Goal: Information Seeking & Learning: Check status

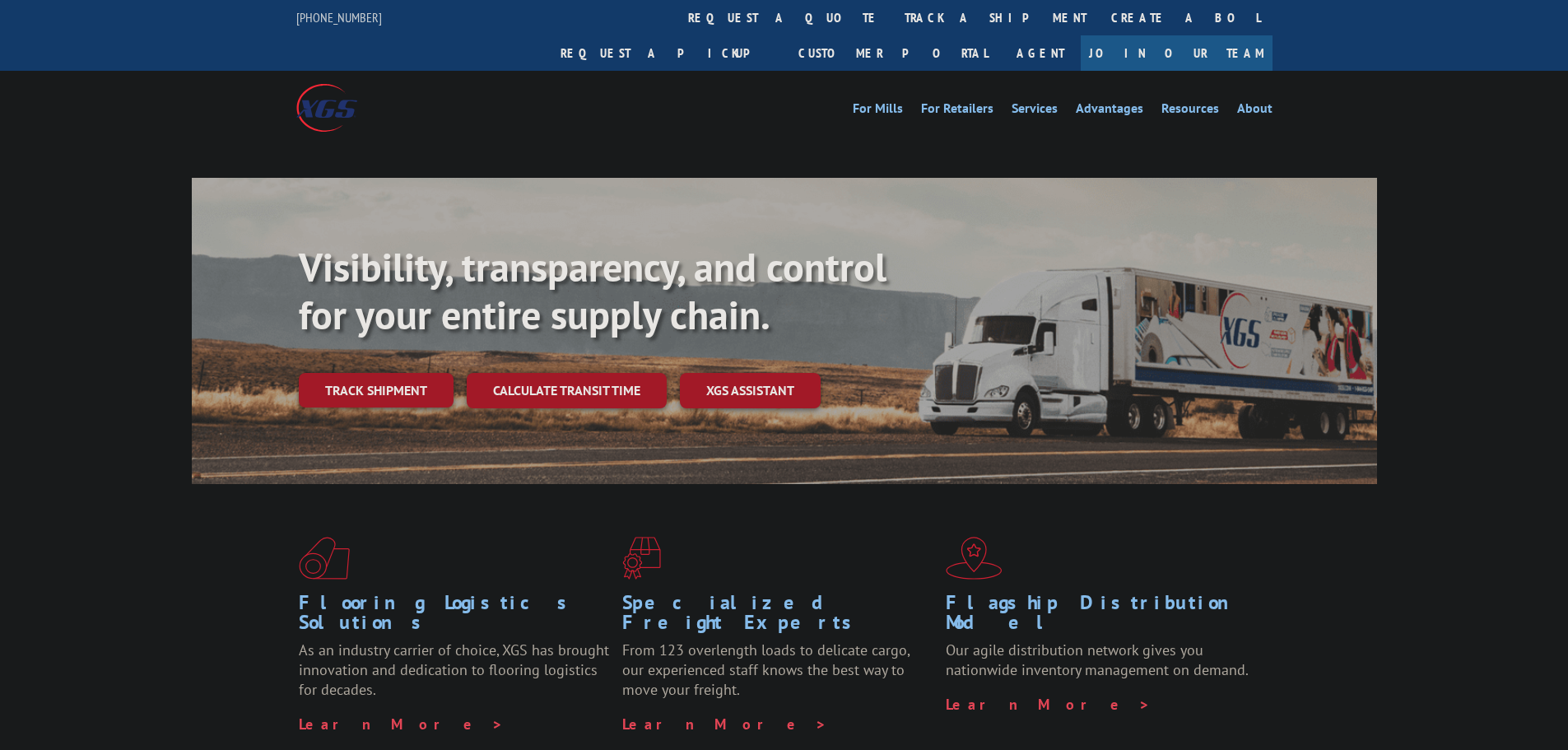
click at [892, 20] on link "track a shipment" at bounding box center [995, 17] width 207 height 35
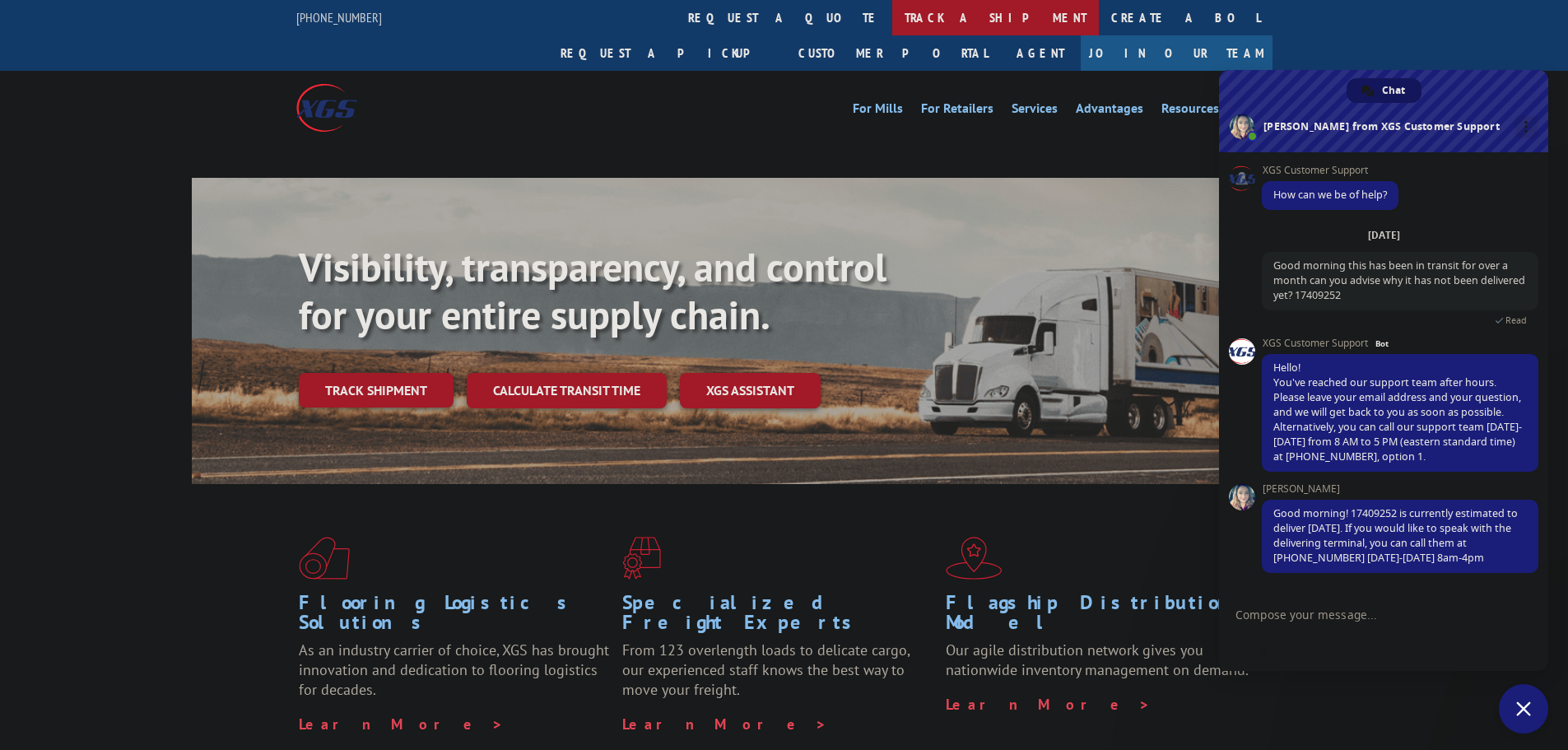
click at [892, 15] on link "track a shipment" at bounding box center [995, 17] width 207 height 35
click at [892, 14] on link "track a shipment" at bounding box center [995, 17] width 207 height 35
drag, startPoint x: 1519, startPoint y: 102, endPoint x: 1536, endPoint y: 103, distance: 17.0
click at [1524, 102] on span at bounding box center [1384, 110] width 330 height 82
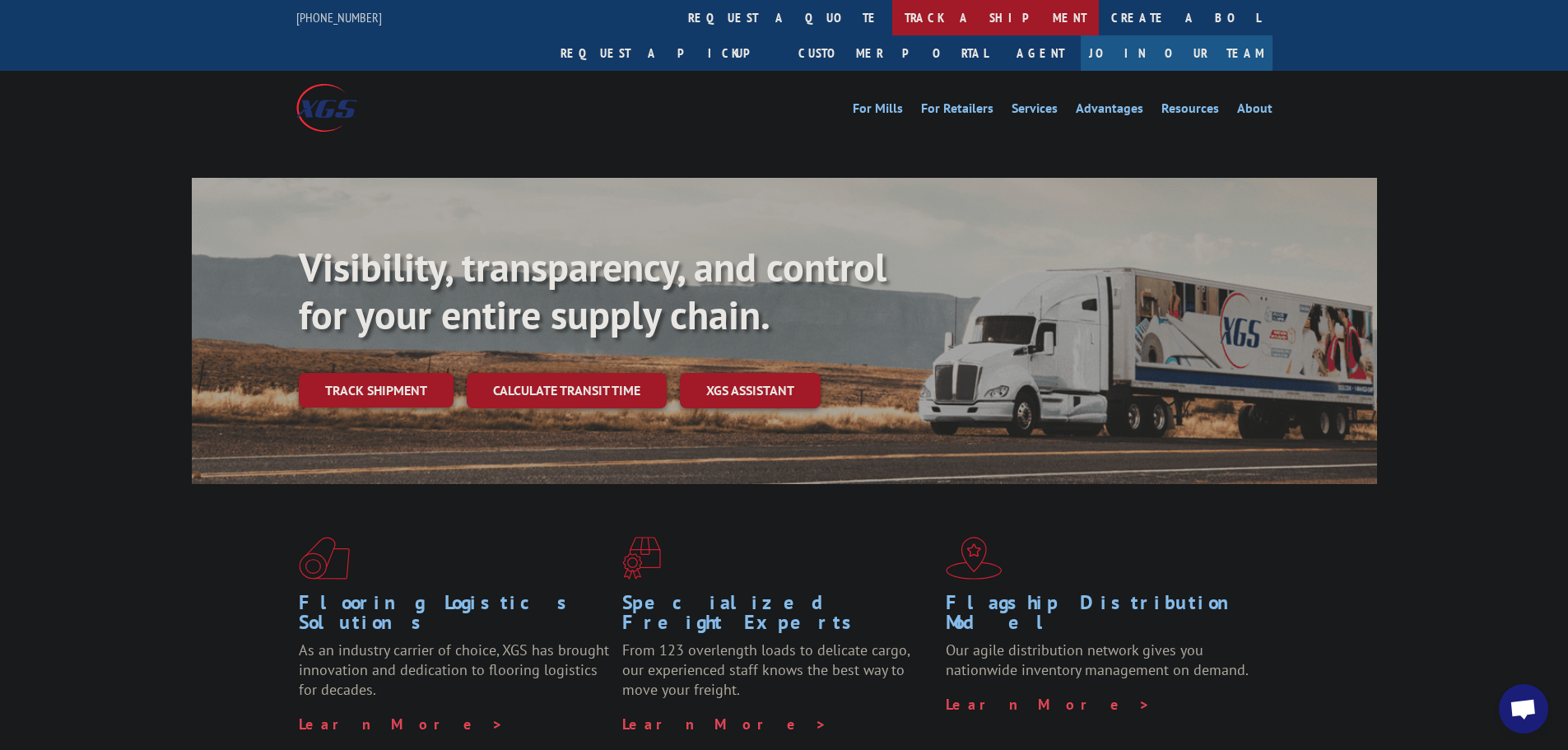
click at [892, 23] on link "track a shipment" at bounding box center [995, 17] width 207 height 35
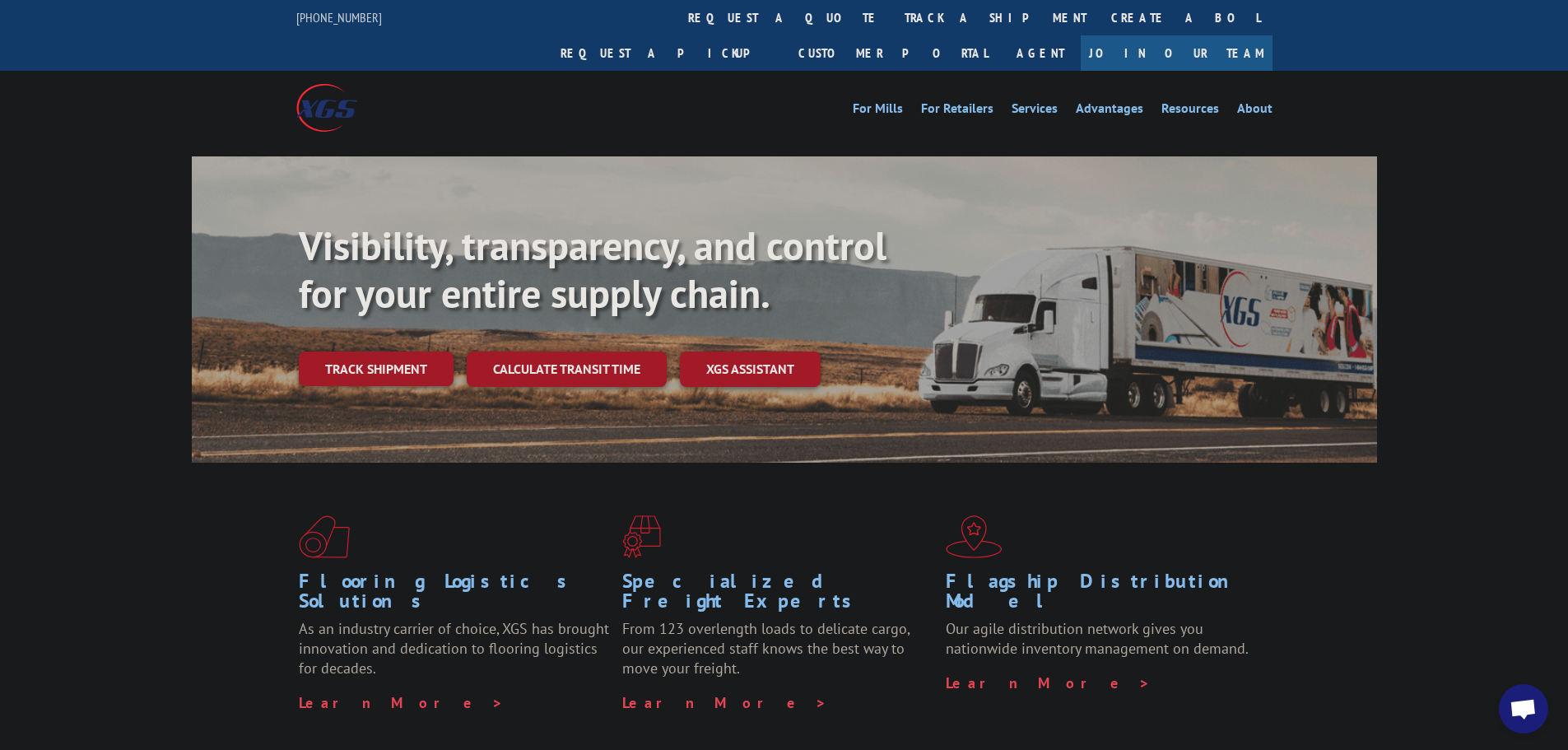
drag, startPoint x: 728, startPoint y: 21, endPoint x: 719, endPoint y: 23, distance: 9.2
click at [892, 21] on link "track a shipment" at bounding box center [995, 17] width 207 height 35
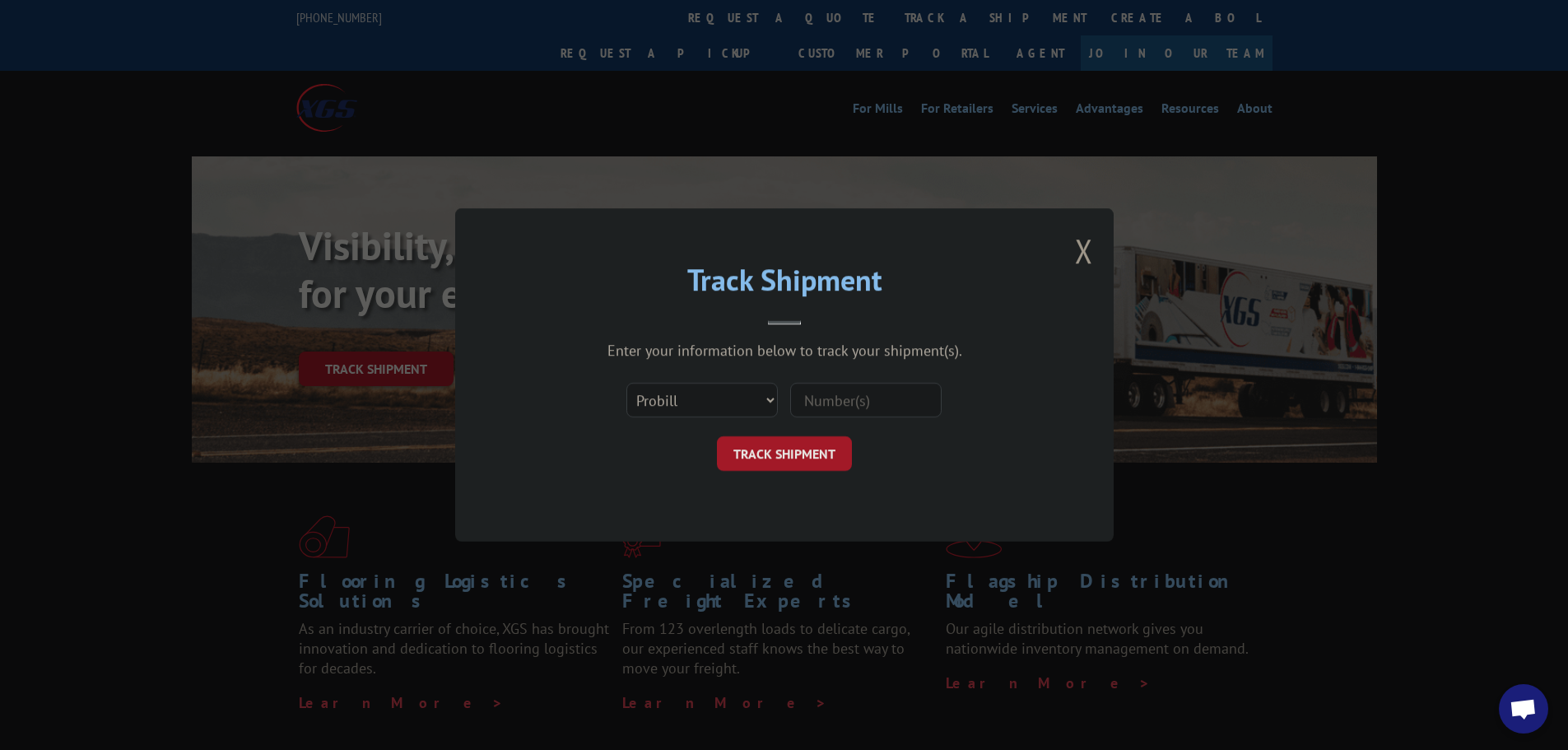
drag, startPoint x: 838, startPoint y: 394, endPoint x: 837, endPoint y: 421, distance: 27.0
click at [839, 395] on input at bounding box center [866, 400] width 152 height 34
paste input "17409239"
type input "17409239"
click at [803, 448] on button "TRACK SHIPMENT" at bounding box center [784, 454] width 135 height 34
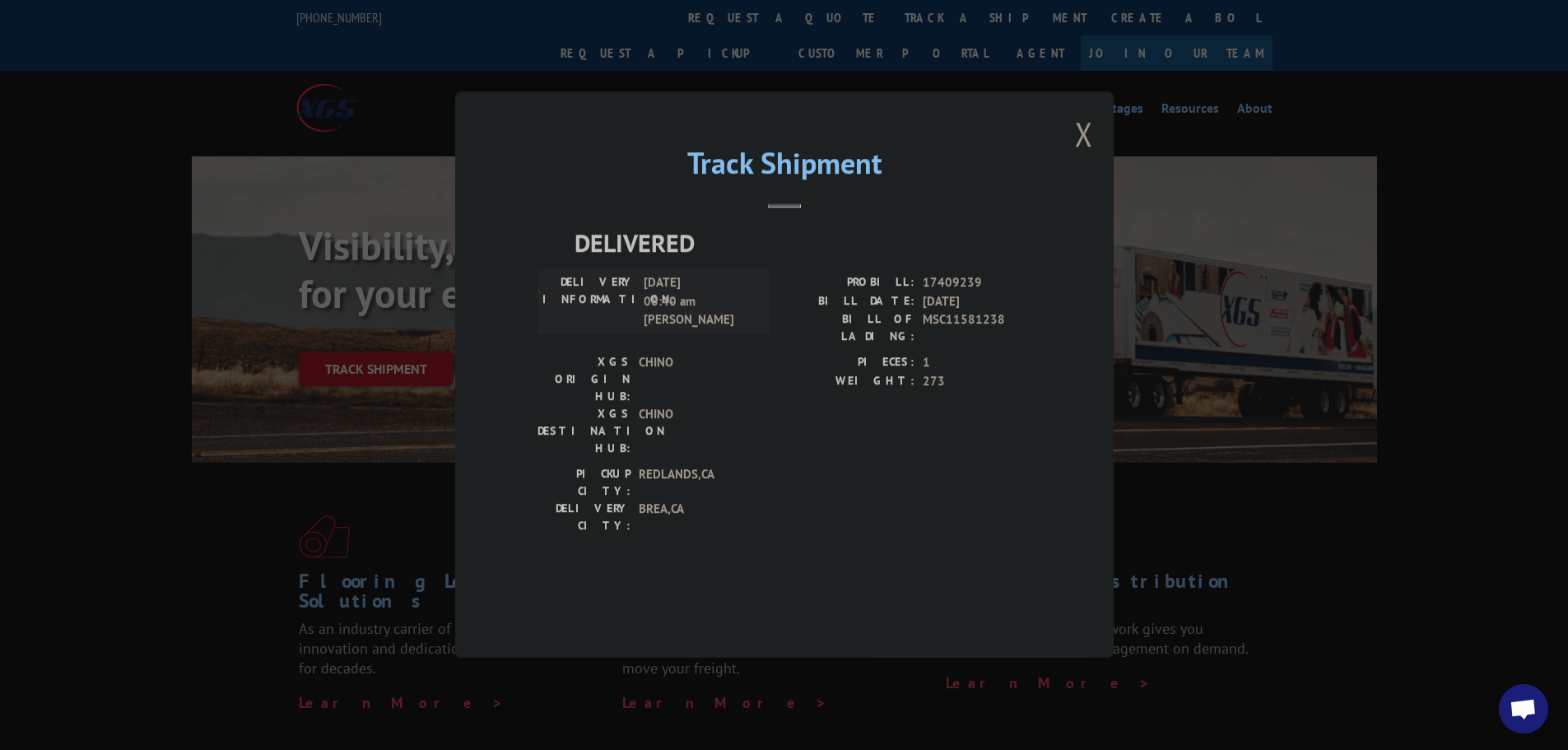
click at [958, 293] on span "17409239" at bounding box center [977, 283] width 108 height 19
click at [1093, 182] on div "Track Shipment DELIVERED DELIVERY INFORMATION: 08/21/2025 08:40 am Hans PROBILL…" at bounding box center [784, 374] width 658 height 567
click at [1078, 155] on button "Close modal" at bounding box center [1084, 134] width 18 height 43
